Goal: Task Accomplishment & Management: Use online tool/utility

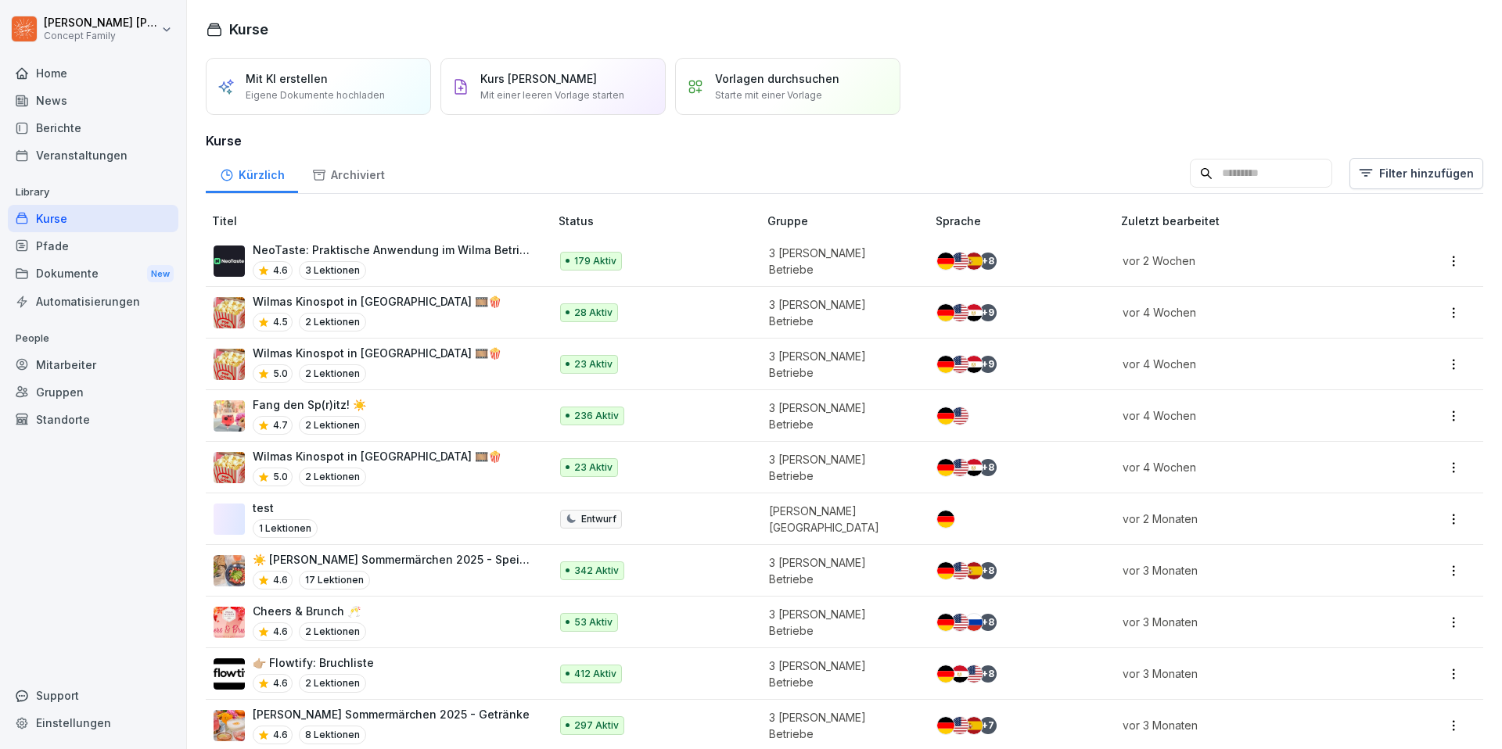
click at [104, 119] on div "Berichte" at bounding box center [93, 127] width 170 height 27
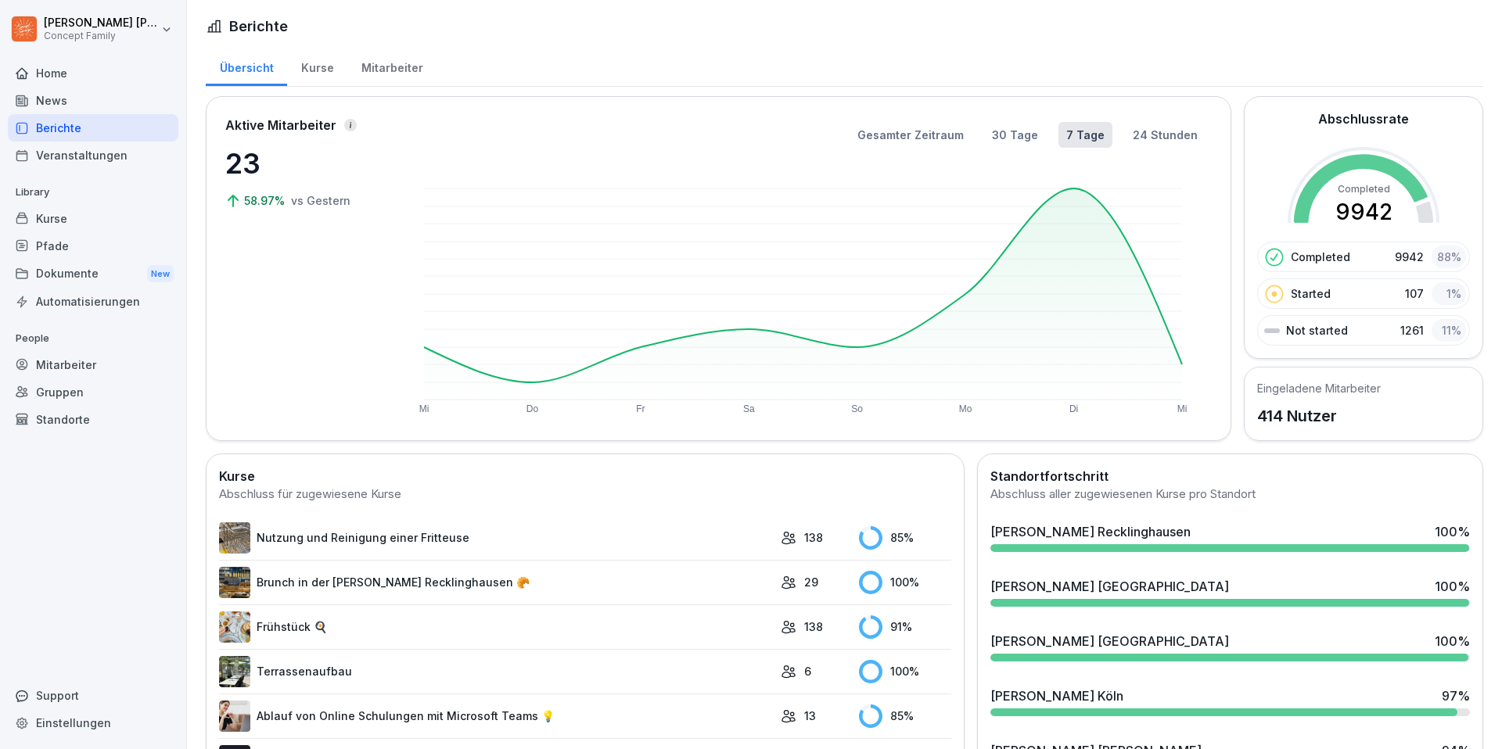
click at [391, 70] on div "Mitarbeiter" at bounding box center [391, 66] width 89 height 40
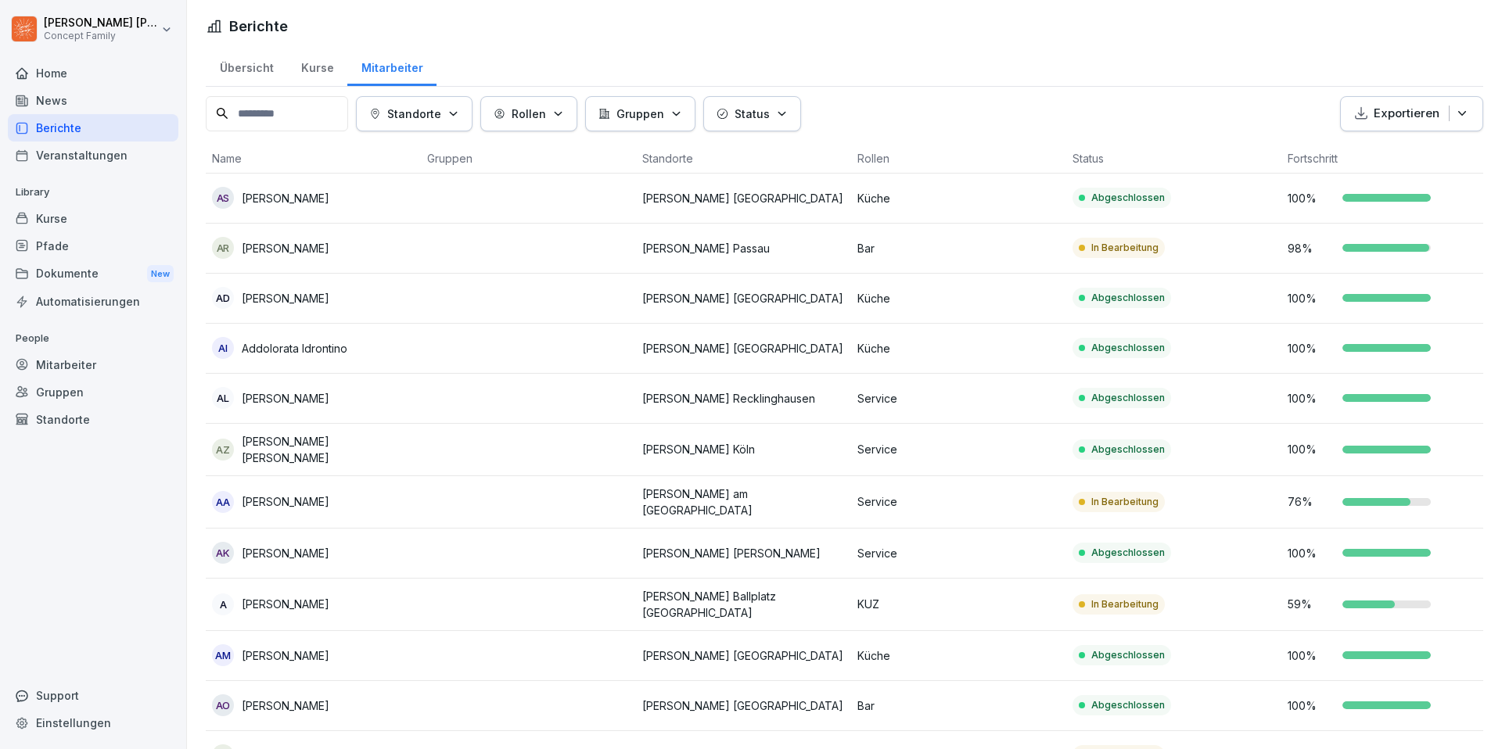
click at [436, 107] on p "Standorte" at bounding box center [414, 114] width 54 height 16
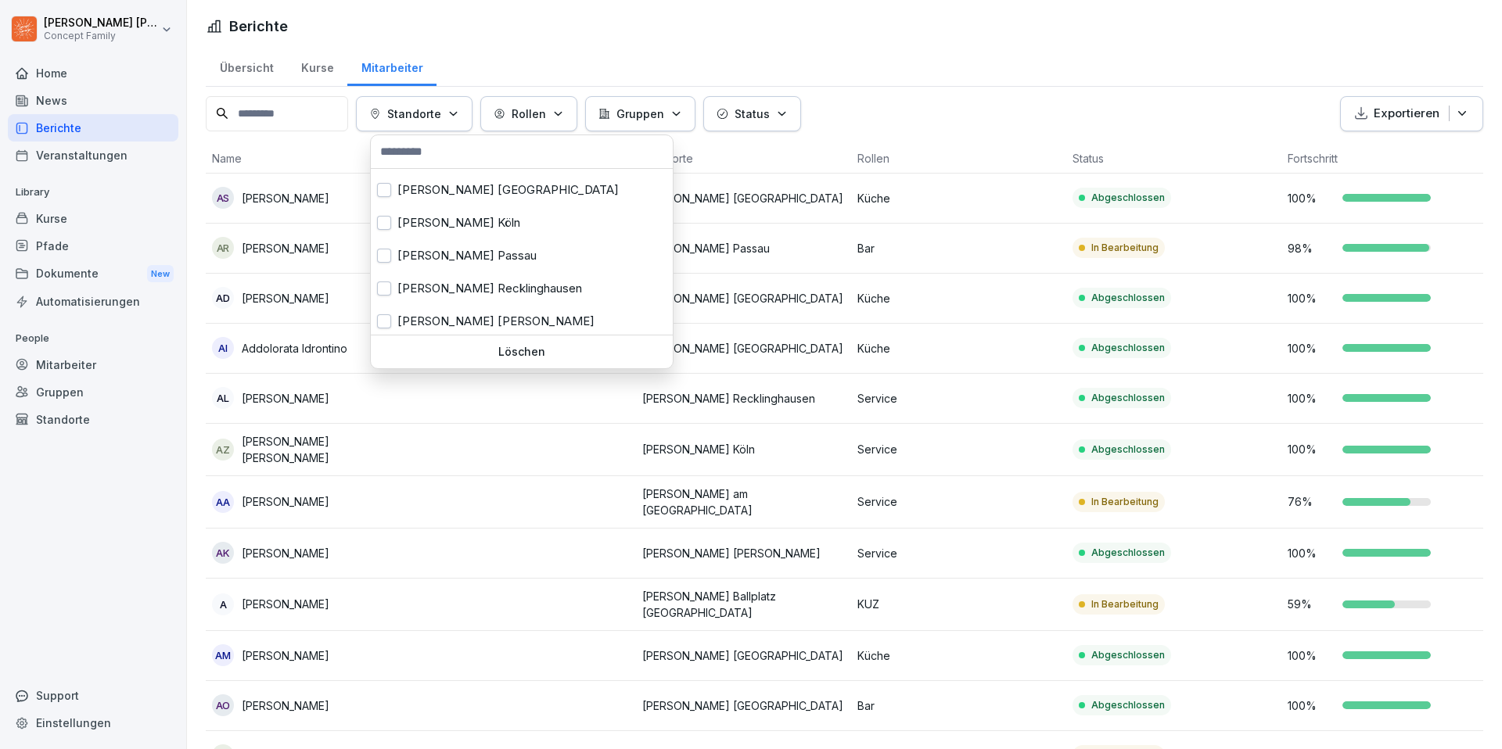
scroll to position [196, 0]
click at [476, 313] on div "[PERSON_NAME] [GEOGRAPHIC_DATA]" at bounding box center [522, 318] width 302 height 33
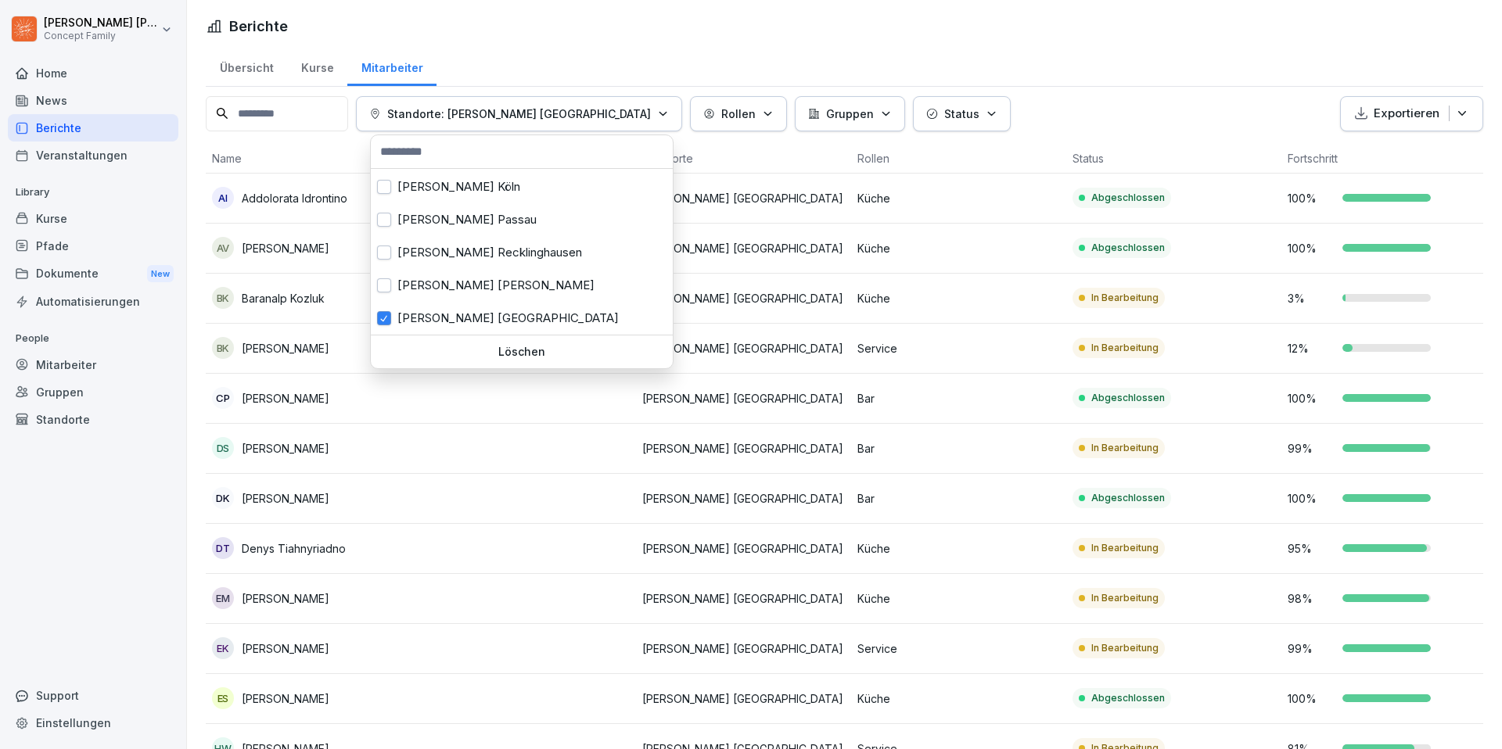
click at [620, 48] on html "[PERSON_NAME] Concept Family Home News Berichte Veranstaltungen Library Kurse P…" at bounding box center [751, 374] width 1502 height 749
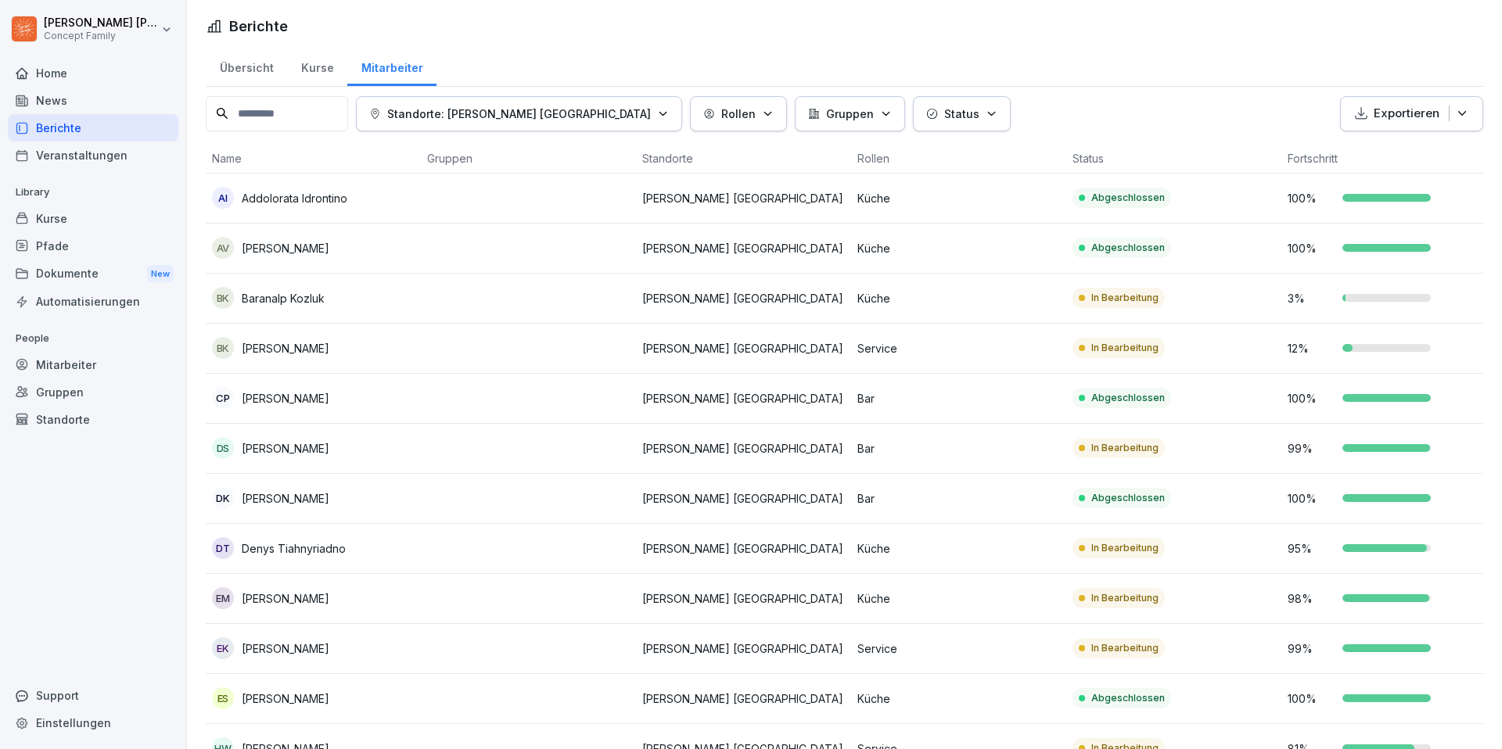
click at [1362, 112] on icon "button" at bounding box center [1361, 114] width 16 height 16
click at [1366, 147] on p "Als Excel Datei exportieren" at bounding box center [1404, 150] width 140 height 14
click at [1417, 113] on p "Exportieren" at bounding box center [1406, 114] width 66 height 18
click at [1391, 176] on p "Als CSV Datei exportieren" at bounding box center [1401, 177] width 135 height 14
